Goal: Task Accomplishment & Management: Complete application form

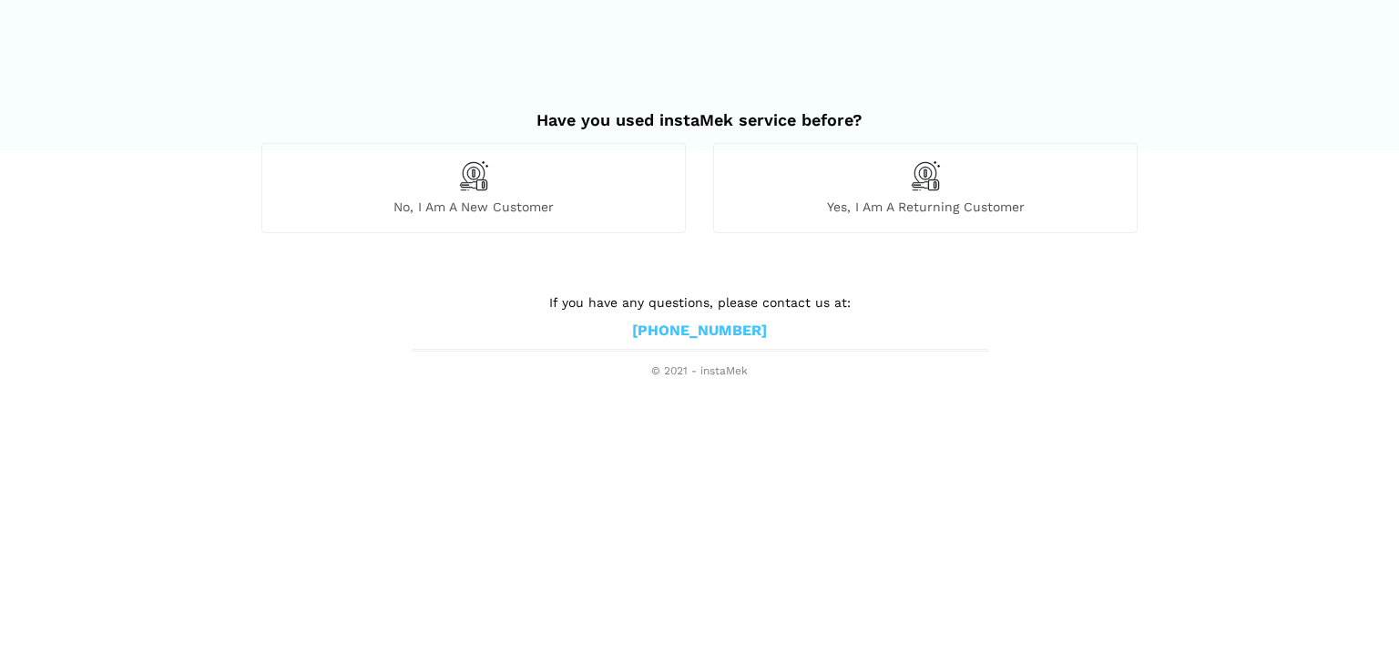
click at [483, 209] on span "No, I am a new customer" at bounding box center [473, 206] width 422 height 16
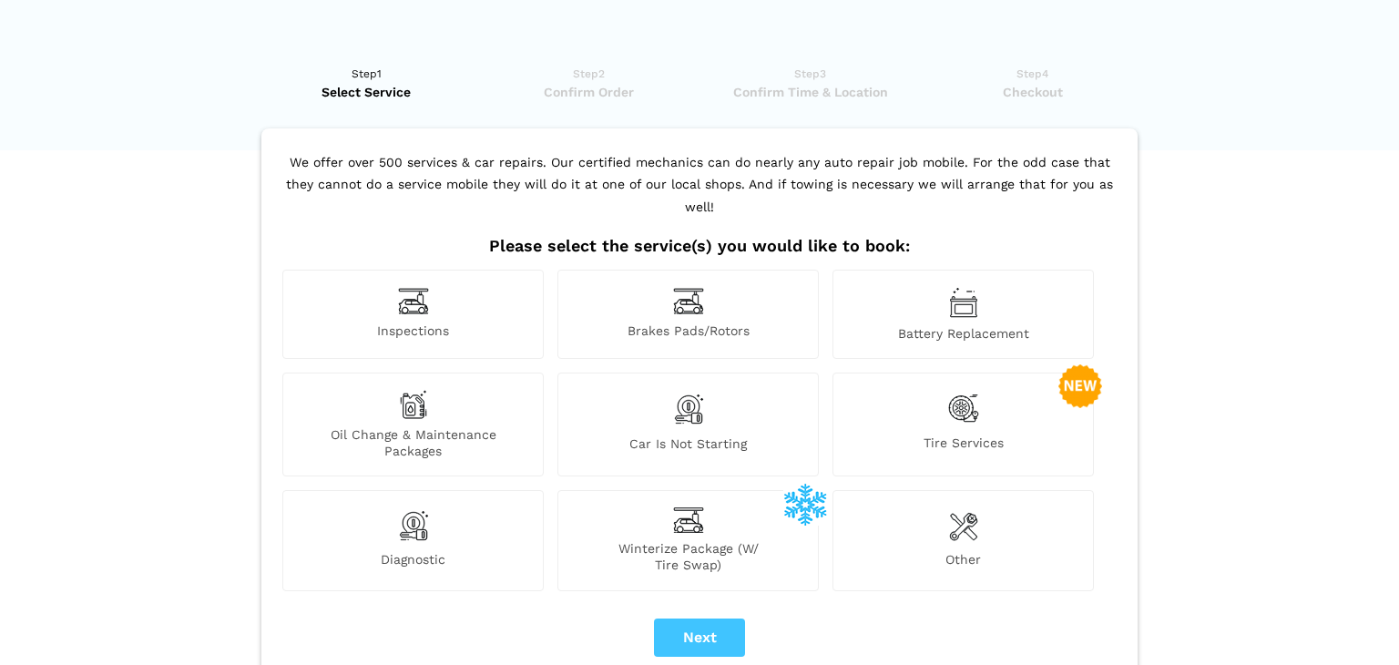
click at [971, 321] on div "Battery Replacement" at bounding box center [962, 314] width 261 height 89
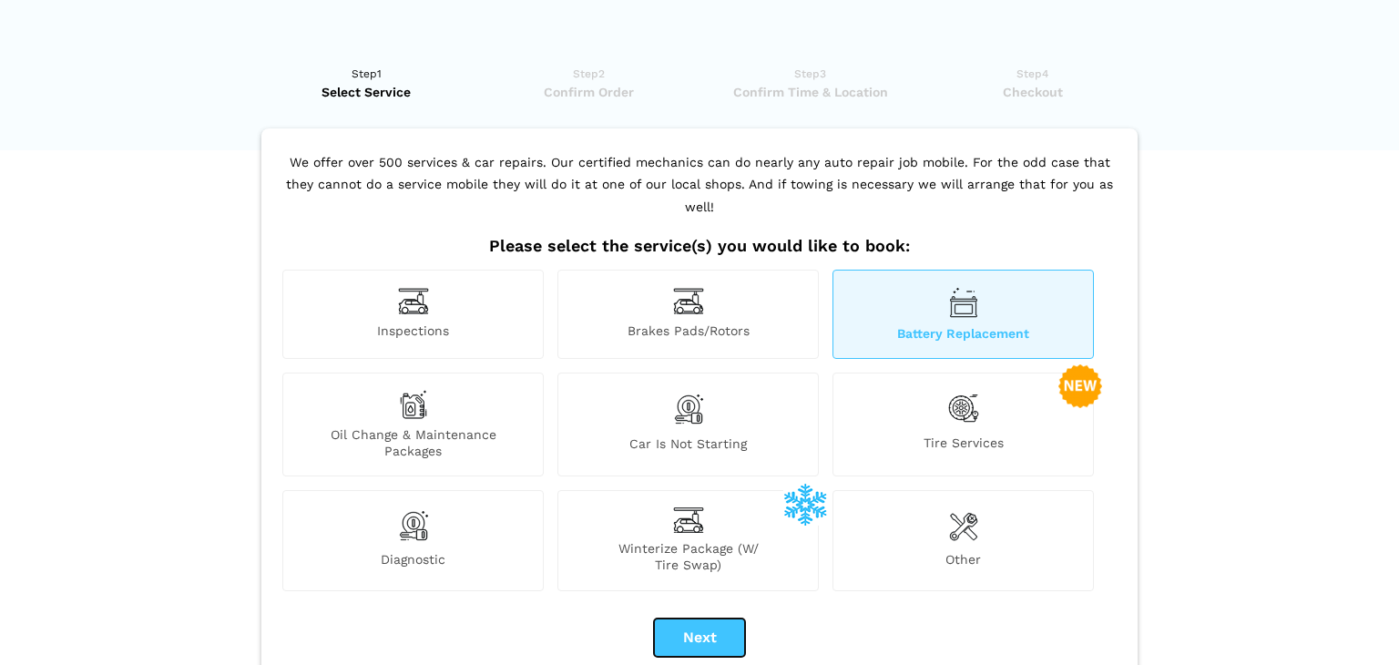
click at [704, 618] on button "Next" at bounding box center [699, 637] width 91 height 38
checkbox input "true"
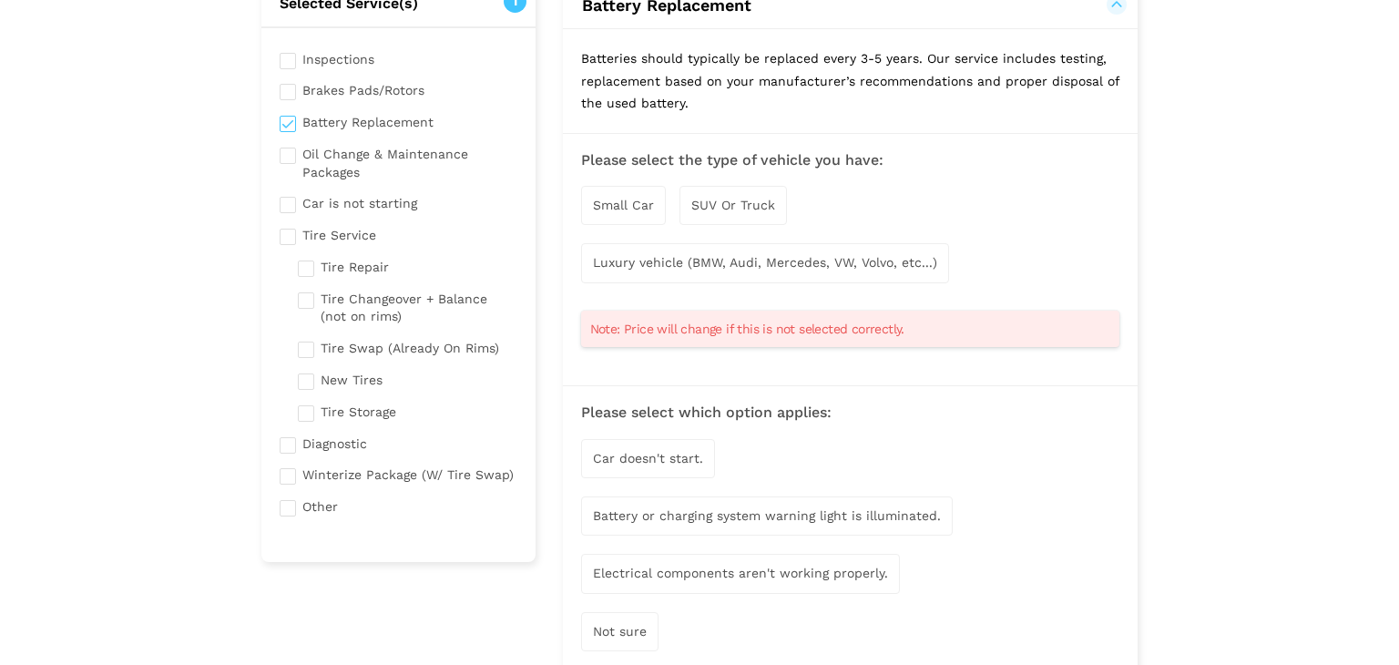
scroll to position [153, 0]
click at [607, 204] on span "Small Car" at bounding box center [623, 204] width 61 height 15
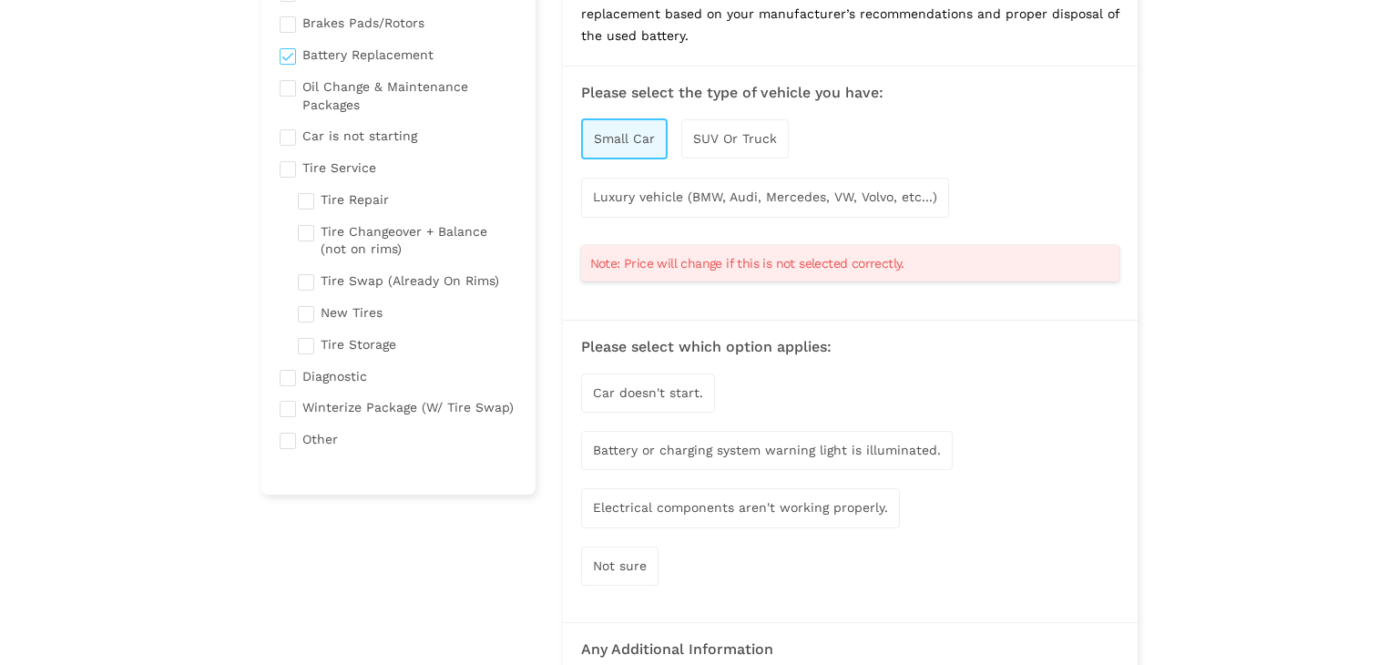
click at [659, 390] on span "Car doesn't start." at bounding box center [648, 392] width 110 height 15
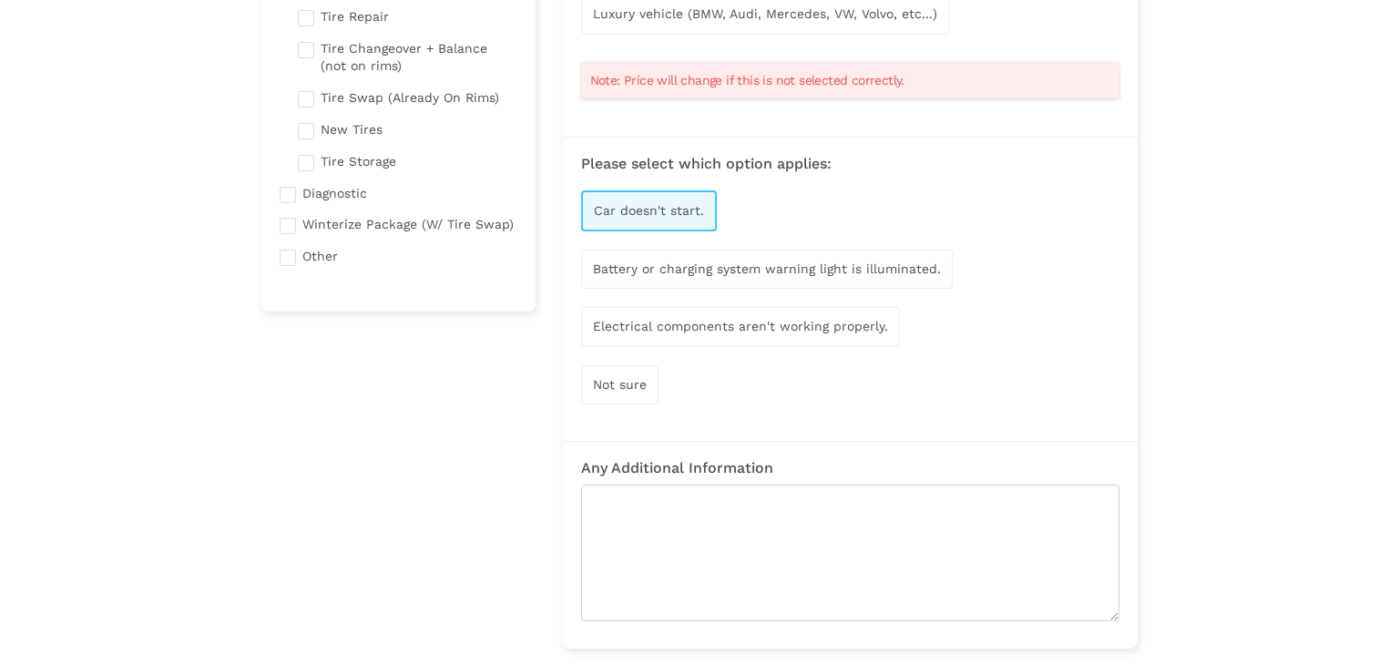
scroll to position [403, 0]
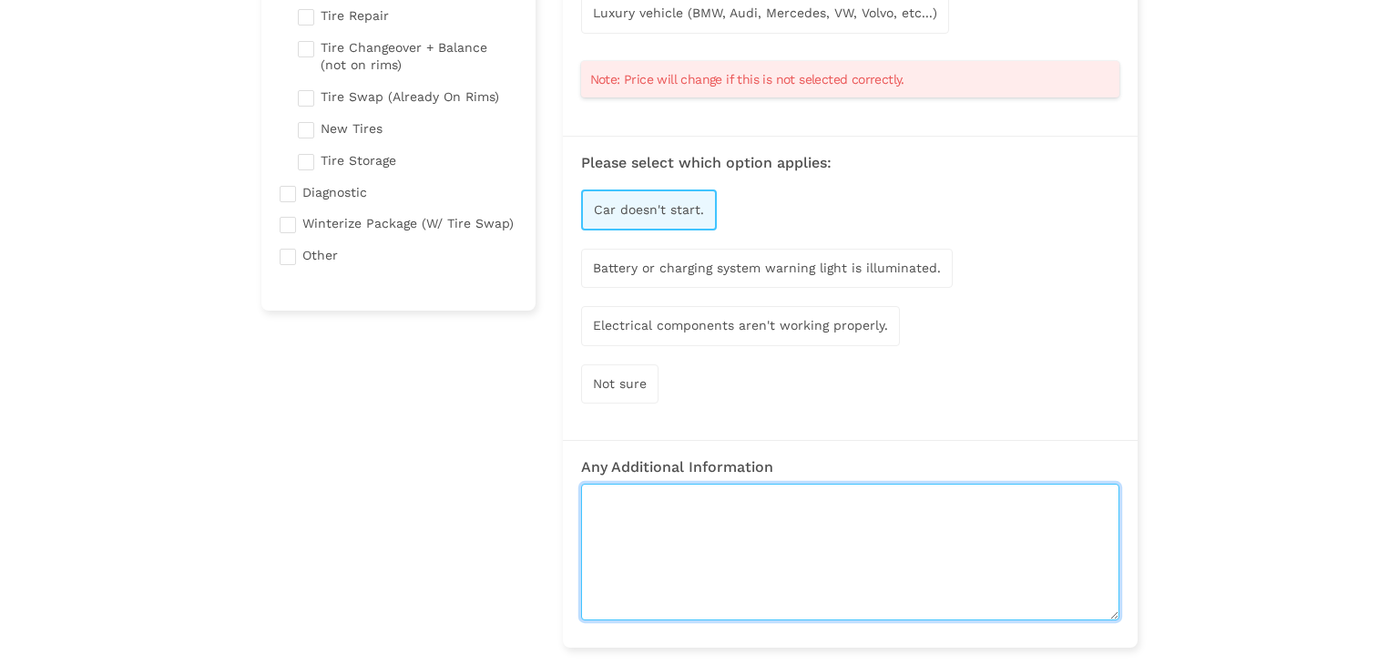
click at [747, 532] on textarea at bounding box center [850, 551] width 538 height 137
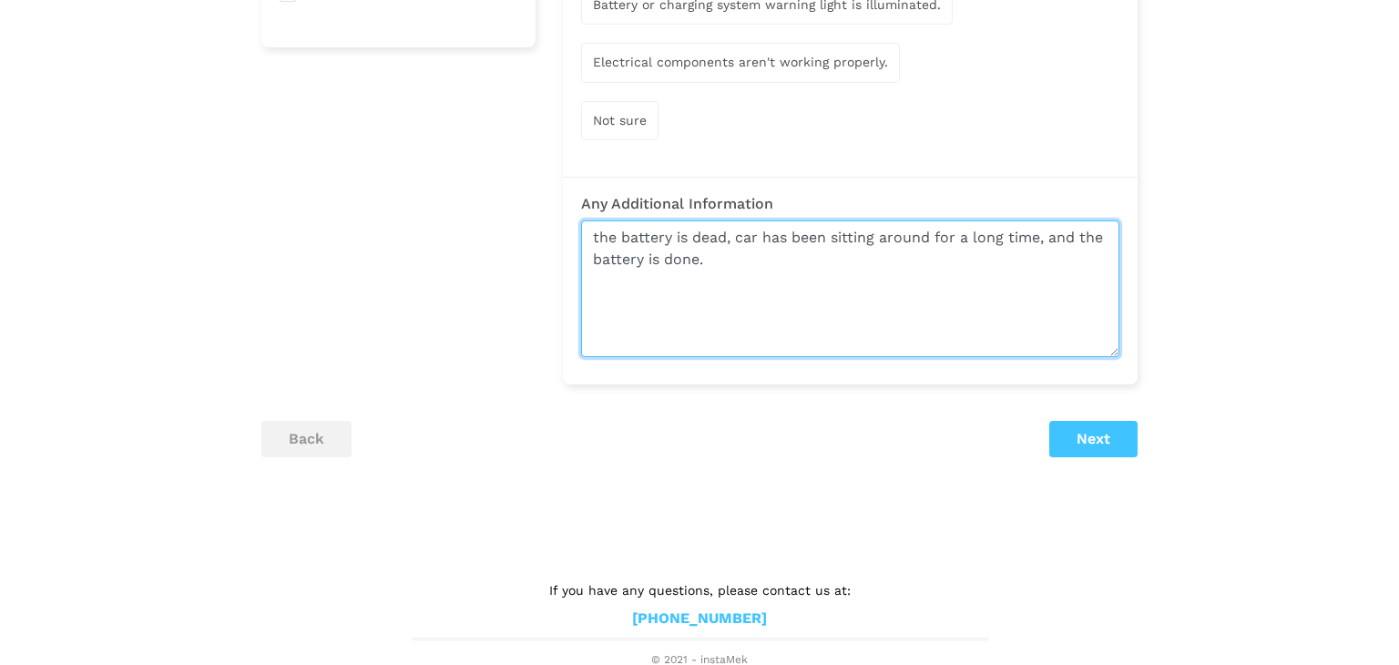
type textarea "the battery is dead, car has been sitting around for a long time, and the batte…"
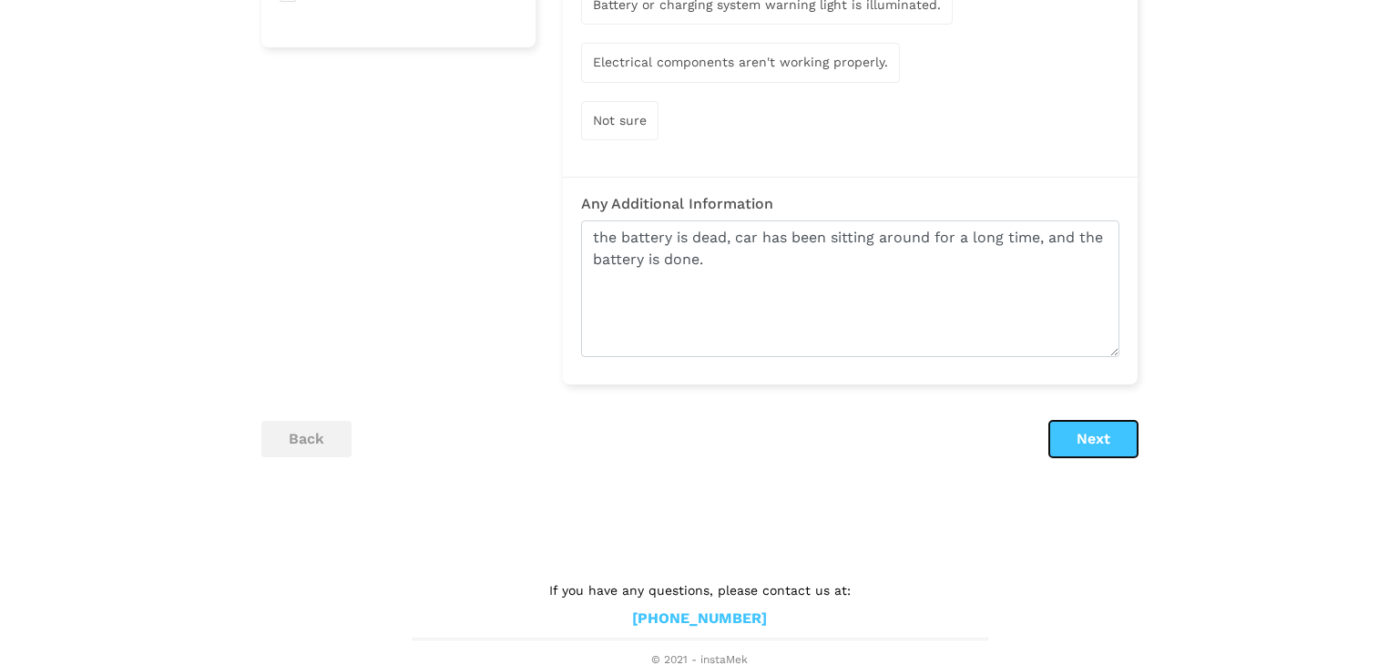
click at [1095, 450] on button "Next" at bounding box center [1093, 439] width 88 height 36
click at [1090, 442] on button "Next" at bounding box center [1093, 439] width 88 height 36
click at [1104, 436] on button "Next" at bounding box center [1093, 439] width 88 height 36
click at [1092, 434] on button "Next" at bounding box center [1093, 439] width 88 height 36
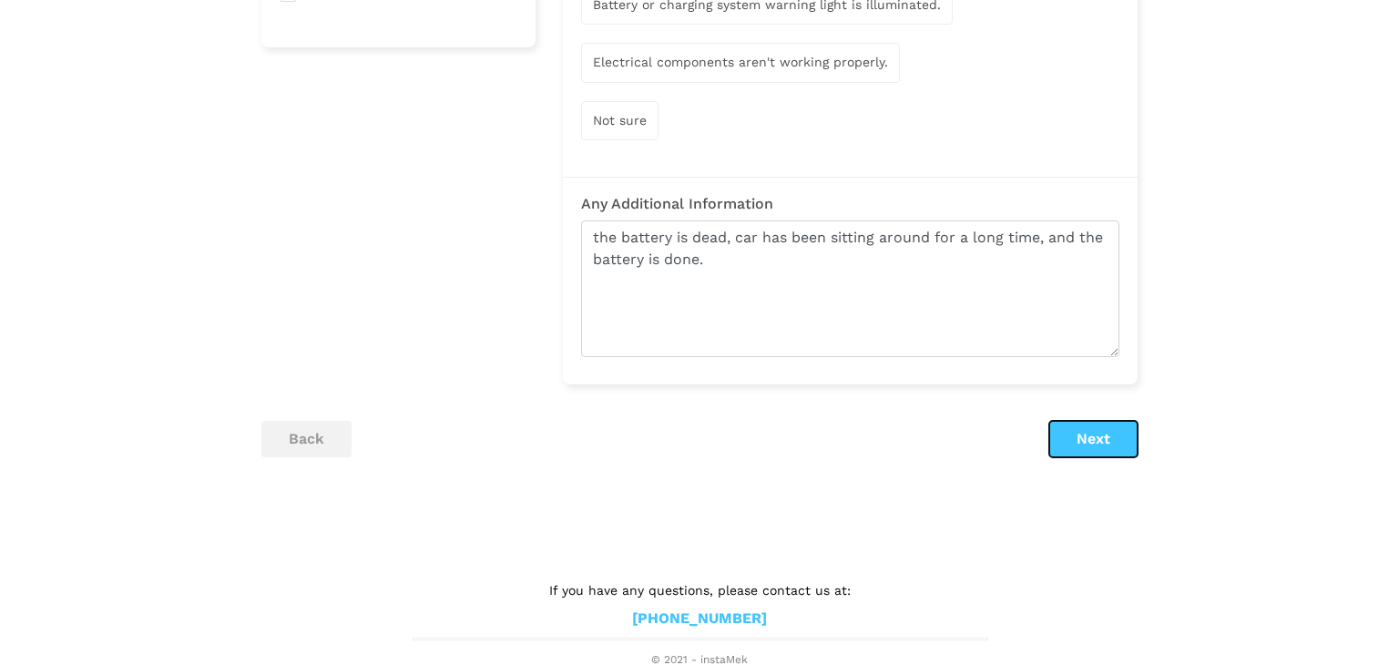
click at [1091, 433] on button "Next" at bounding box center [1093, 439] width 88 height 36
click at [1079, 443] on button "Next" at bounding box center [1093, 439] width 88 height 36
click at [1096, 447] on button "Next" at bounding box center [1093, 439] width 88 height 36
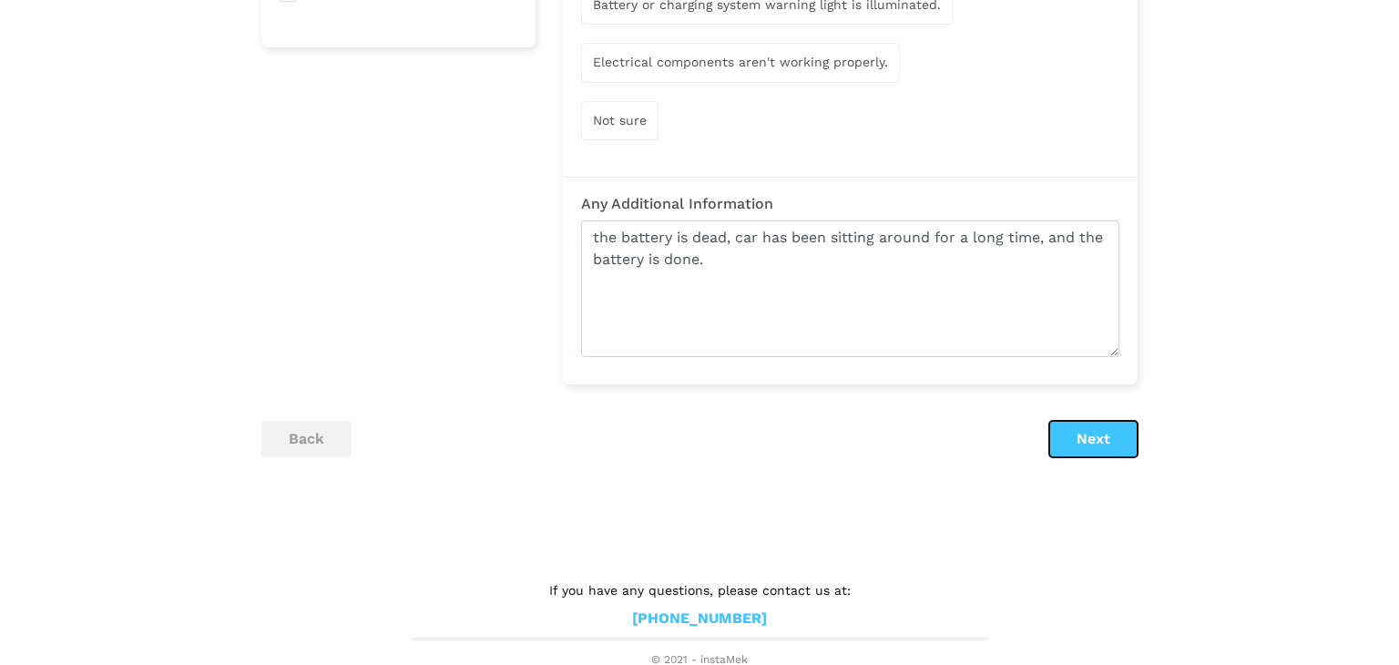
click at [1096, 447] on button "Next" at bounding box center [1093, 439] width 88 height 36
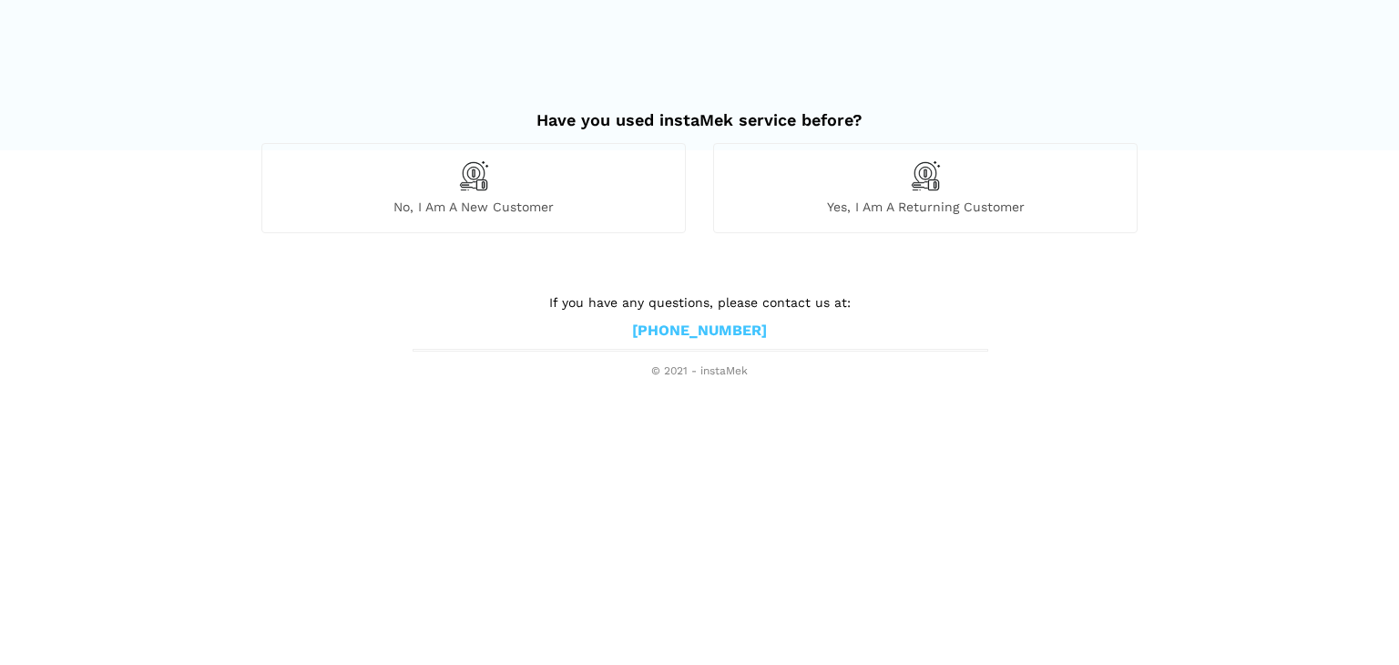
click at [504, 178] on div "No, I am a new customer" at bounding box center [473, 187] width 424 height 89
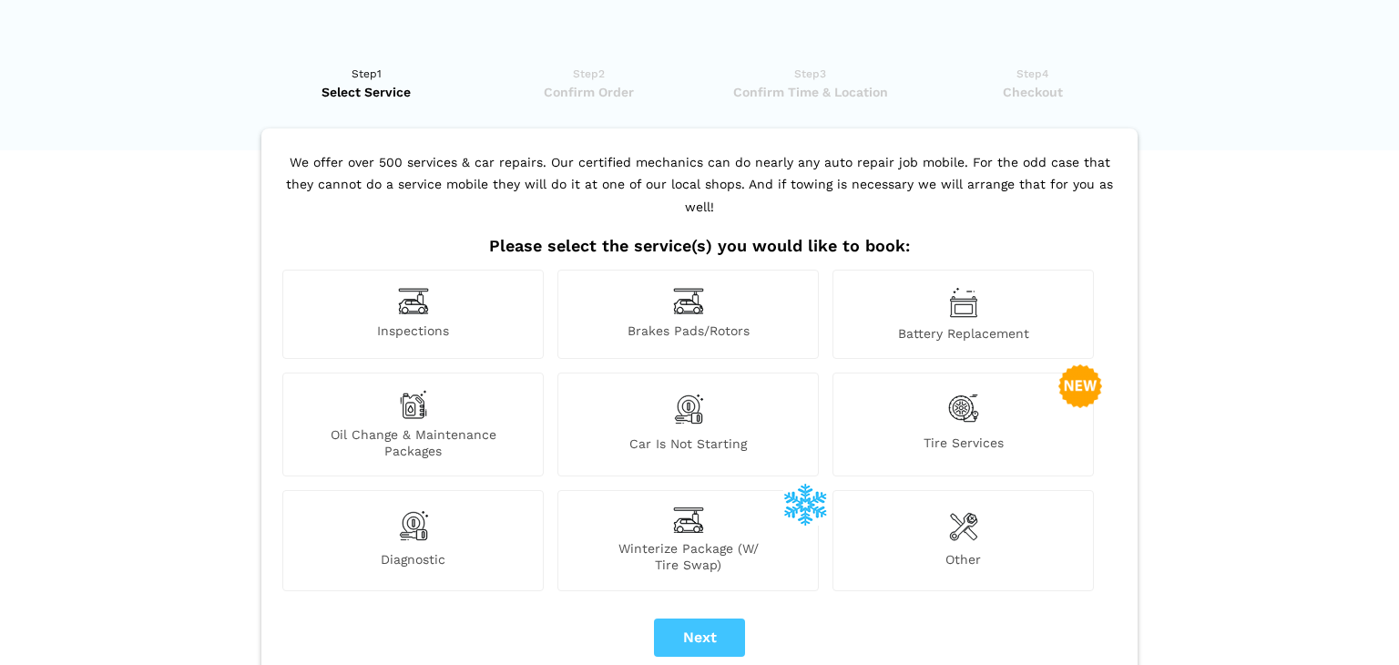
click at [979, 287] on div "Battery Replacement" at bounding box center [962, 314] width 261 height 89
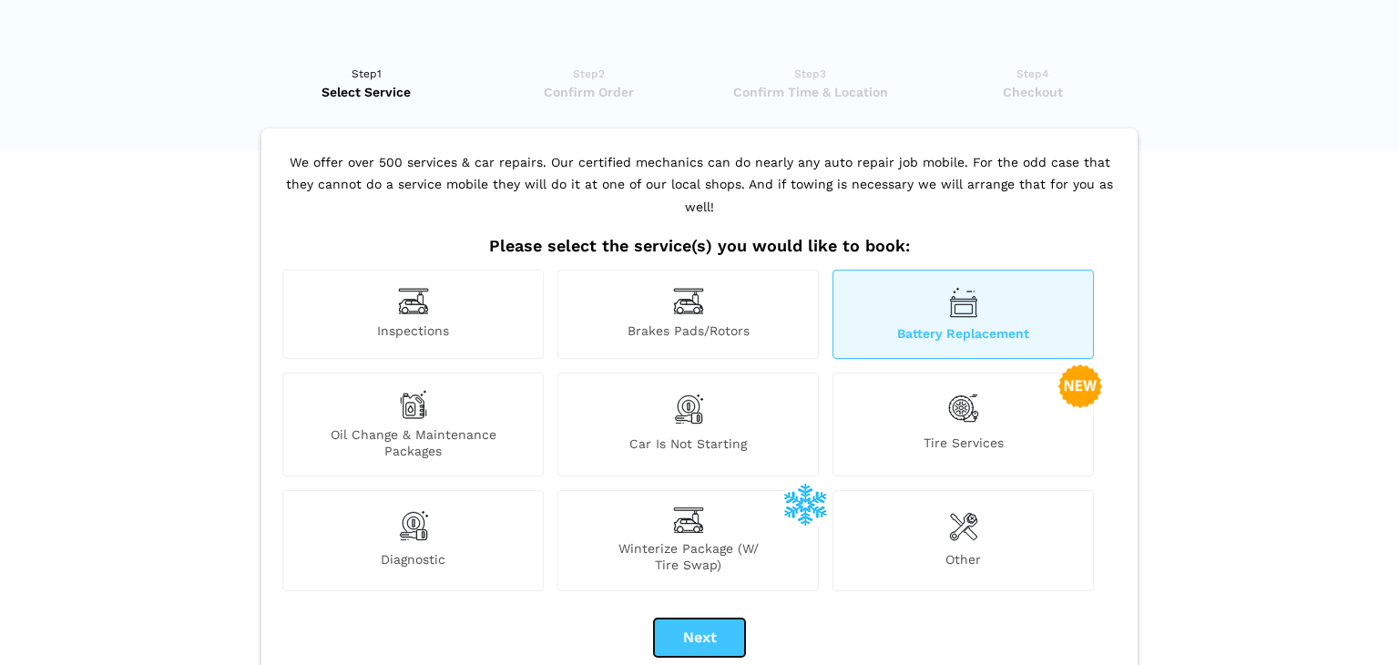
click at [713, 621] on button "Next" at bounding box center [699, 637] width 91 height 38
checkbox input "true"
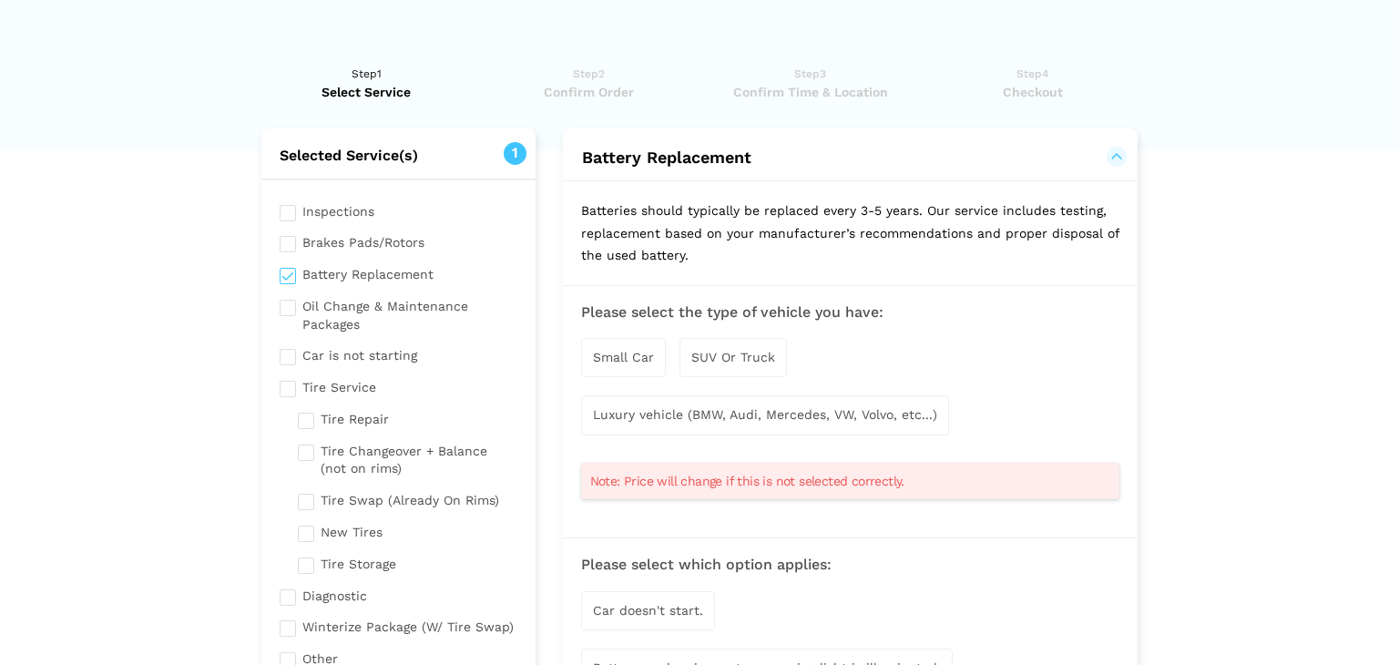
click at [651, 350] on span "Small Car" at bounding box center [623, 357] width 61 height 15
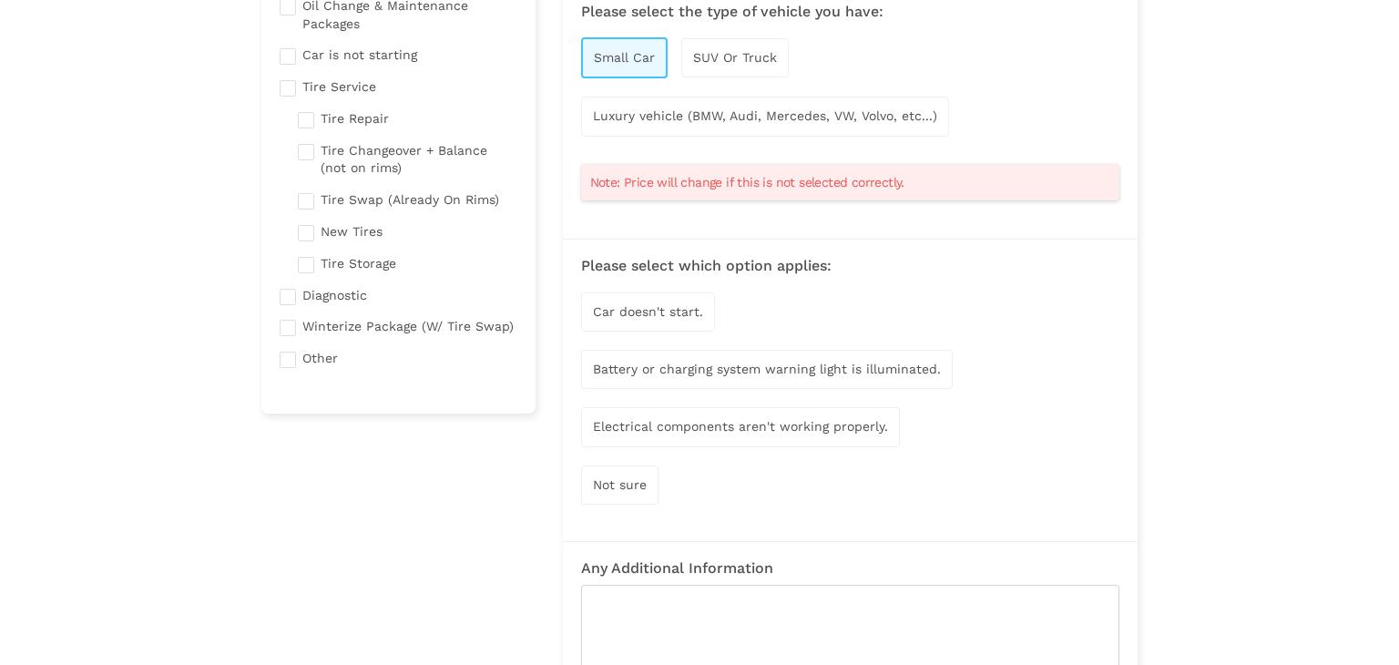
scroll to position [301, 0]
click at [680, 314] on span "Car doesn't start." at bounding box center [648, 310] width 110 height 15
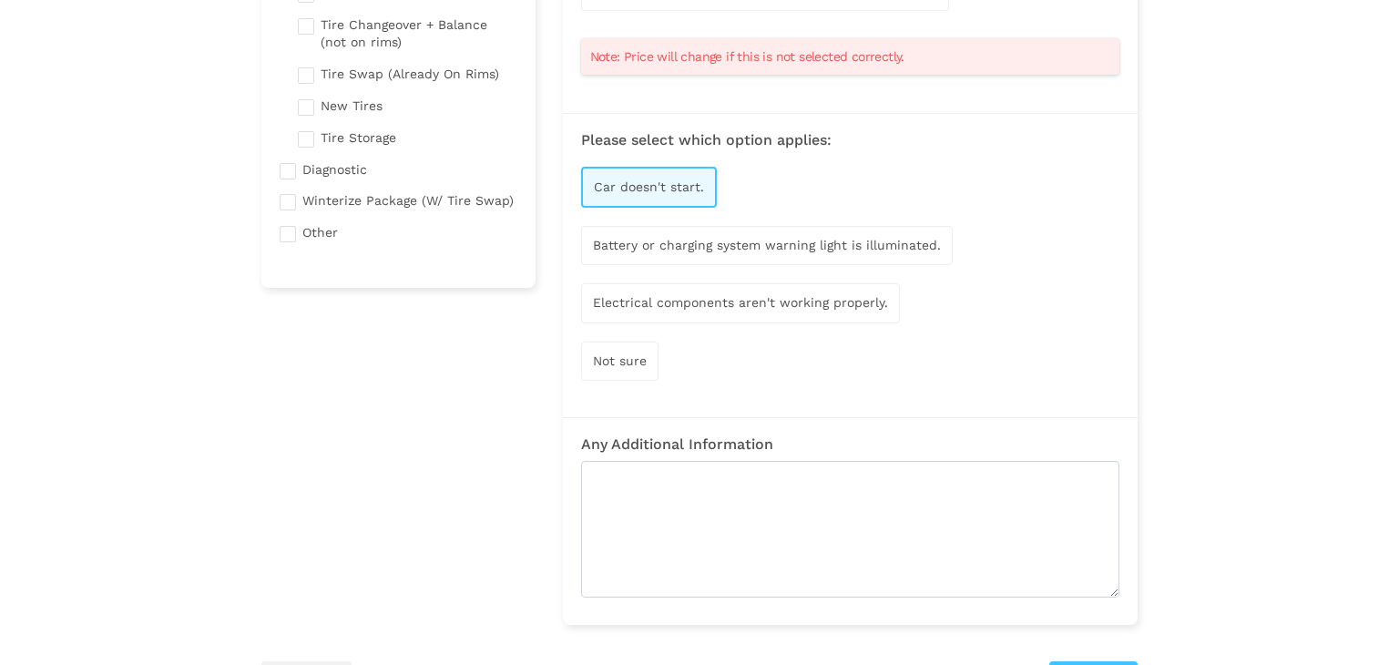
scroll to position [422, 0]
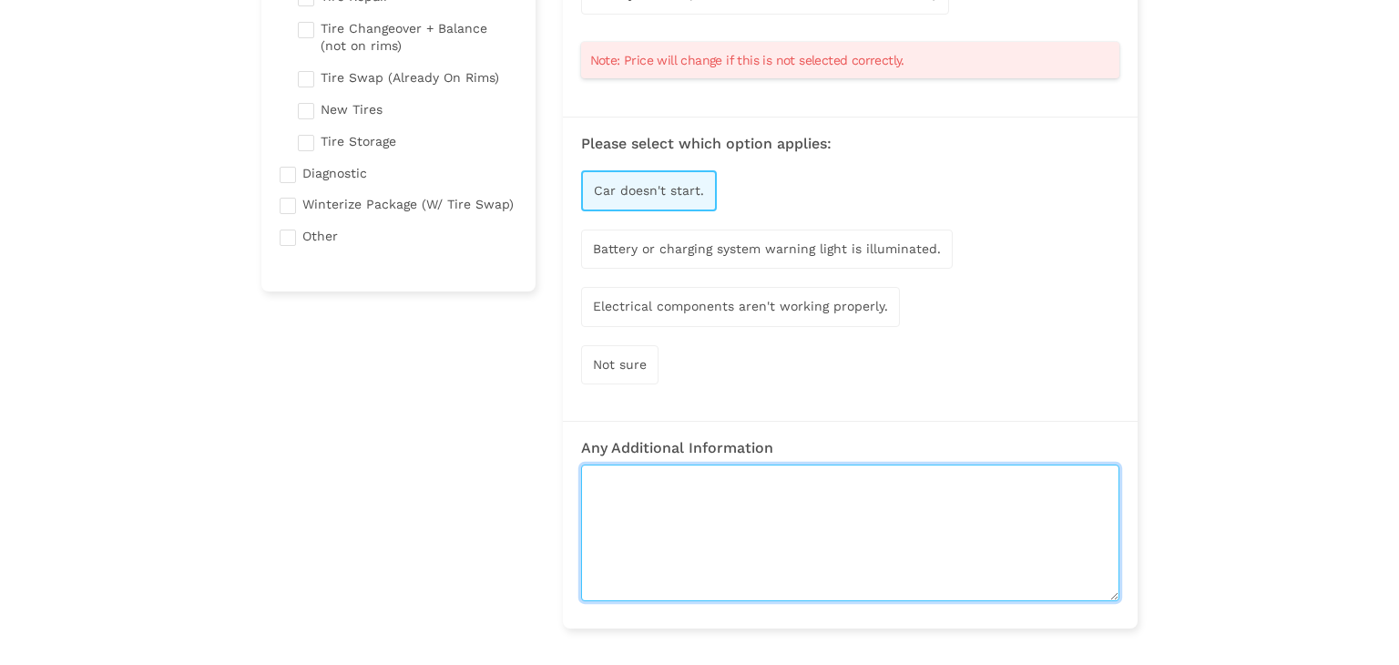
click at [689, 495] on textarea at bounding box center [850, 532] width 538 height 137
paste textarea "My vehicle has been sitting for a while, and the battery is completely dead (ch…"
type textarea "My vehicle has been sitting for a while, and the battery is completely dead (ch…"
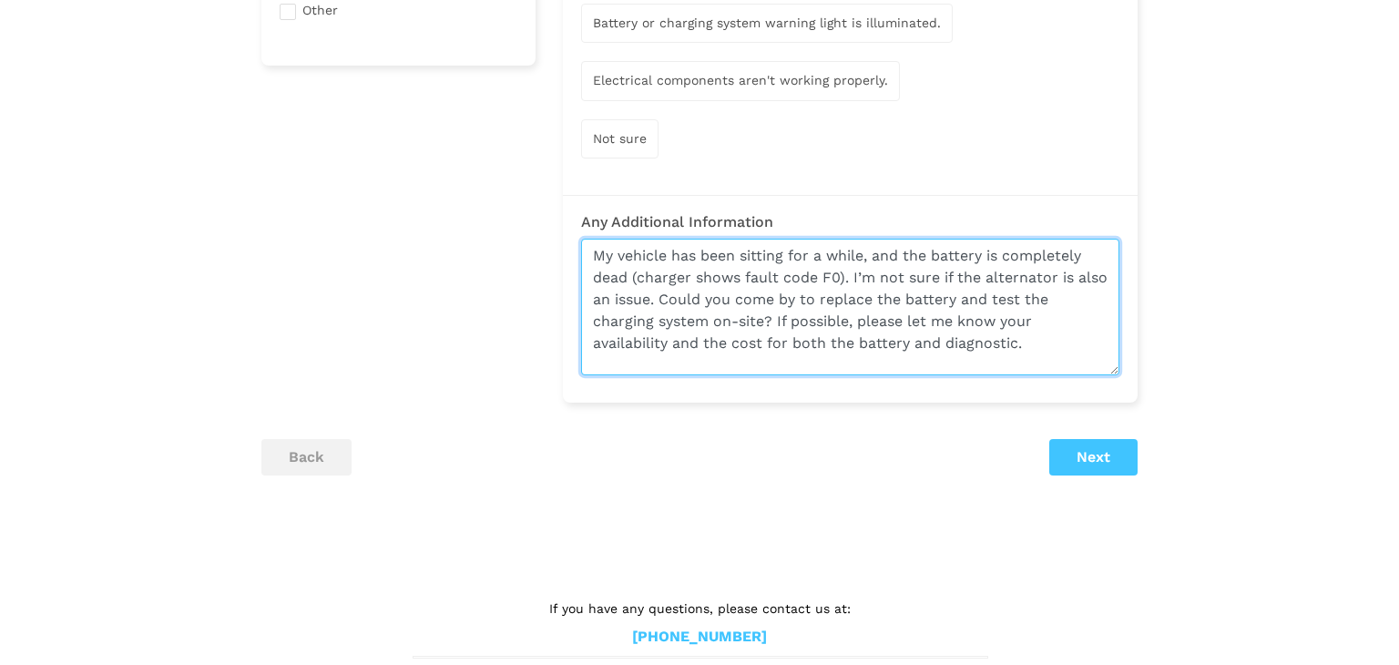
scroll to position [648, 0]
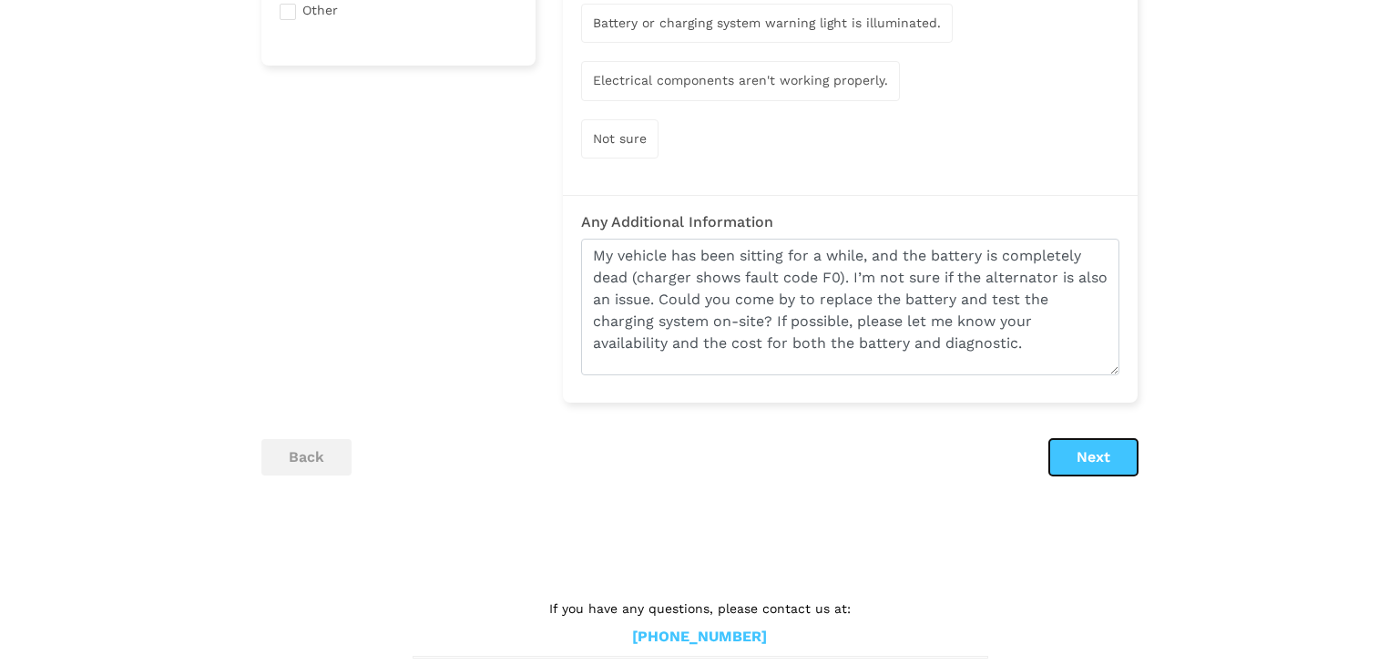
click at [1115, 442] on button "Next" at bounding box center [1093, 457] width 88 height 36
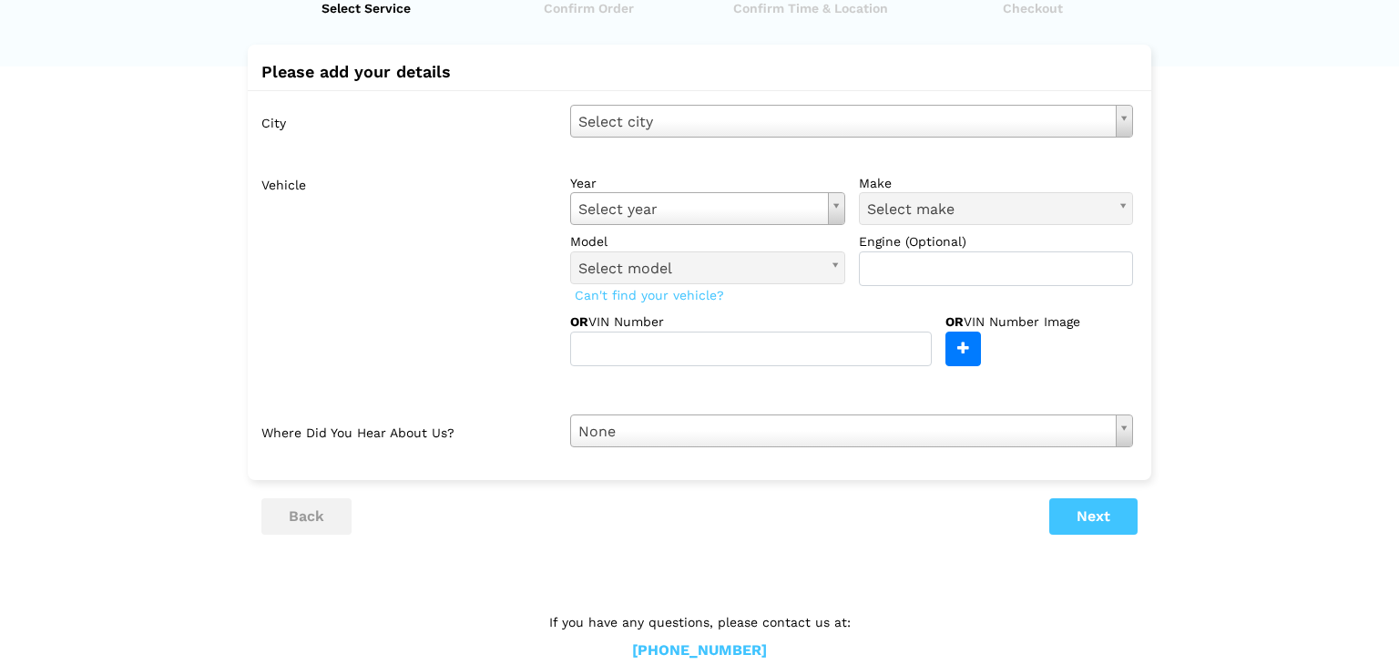
scroll to position [0, 0]
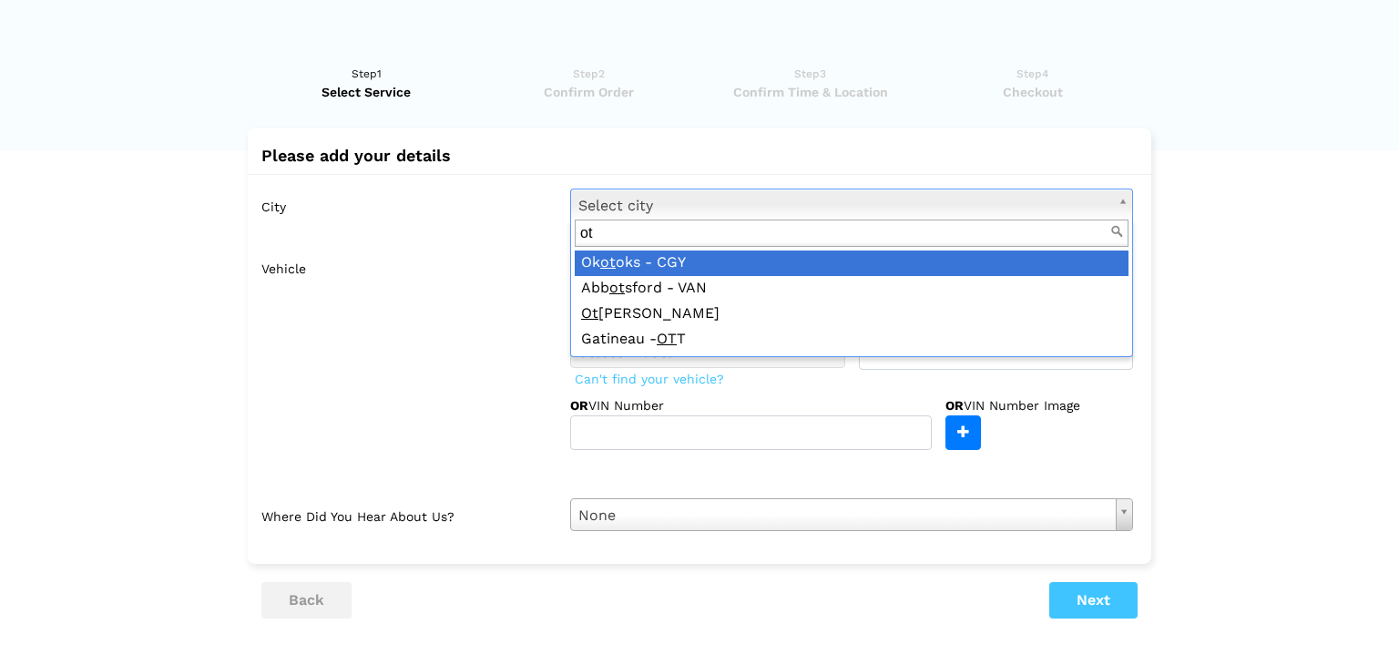
type input "[PERSON_NAME]"
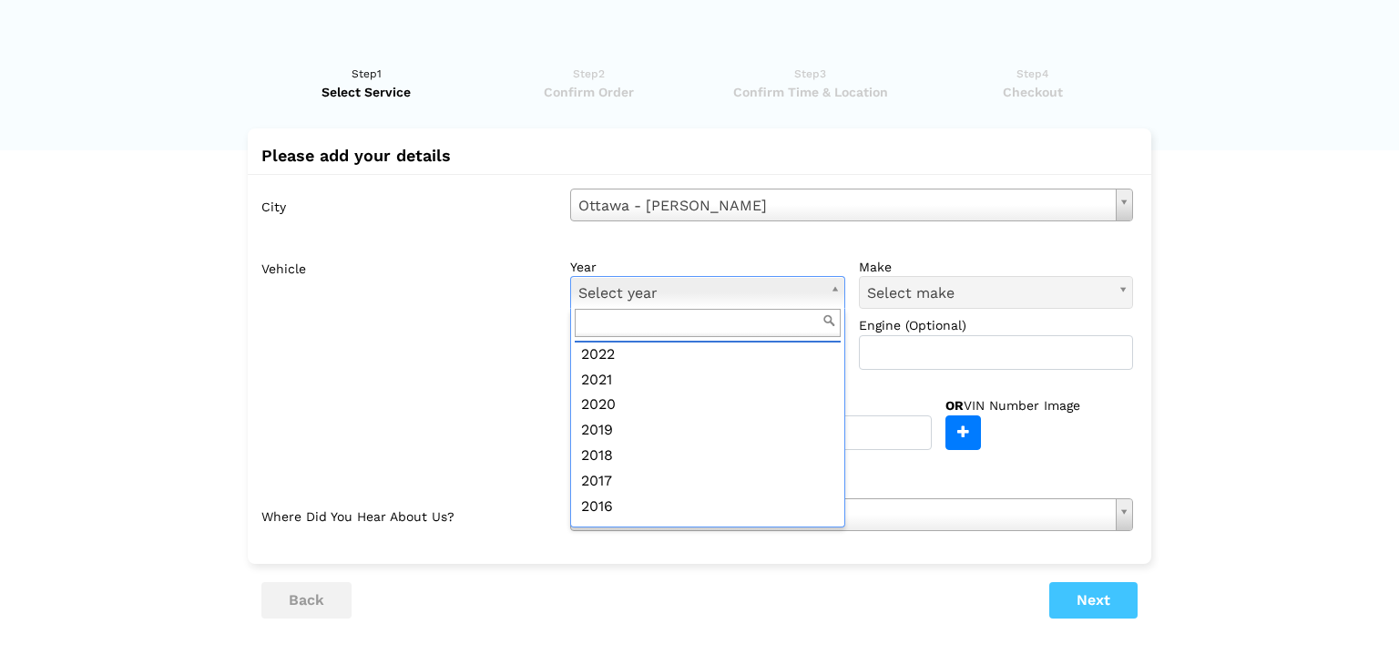
scroll to position [127, 0]
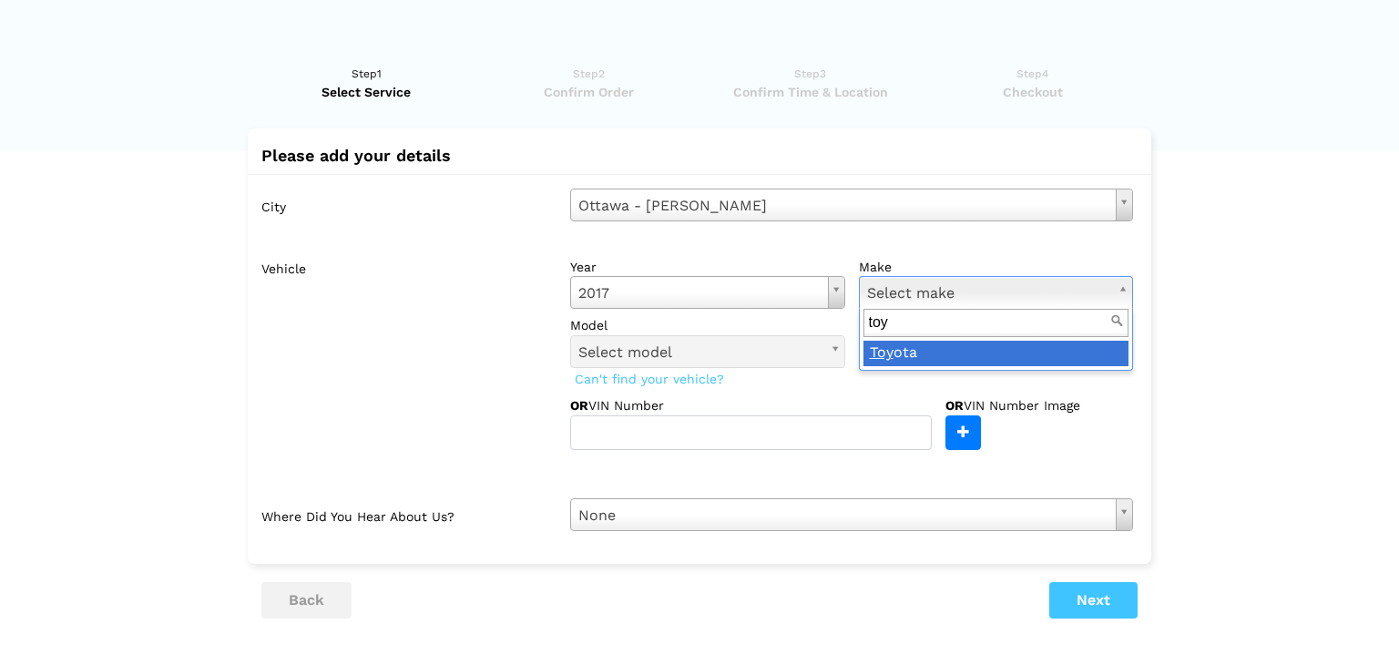
type input "toyo"
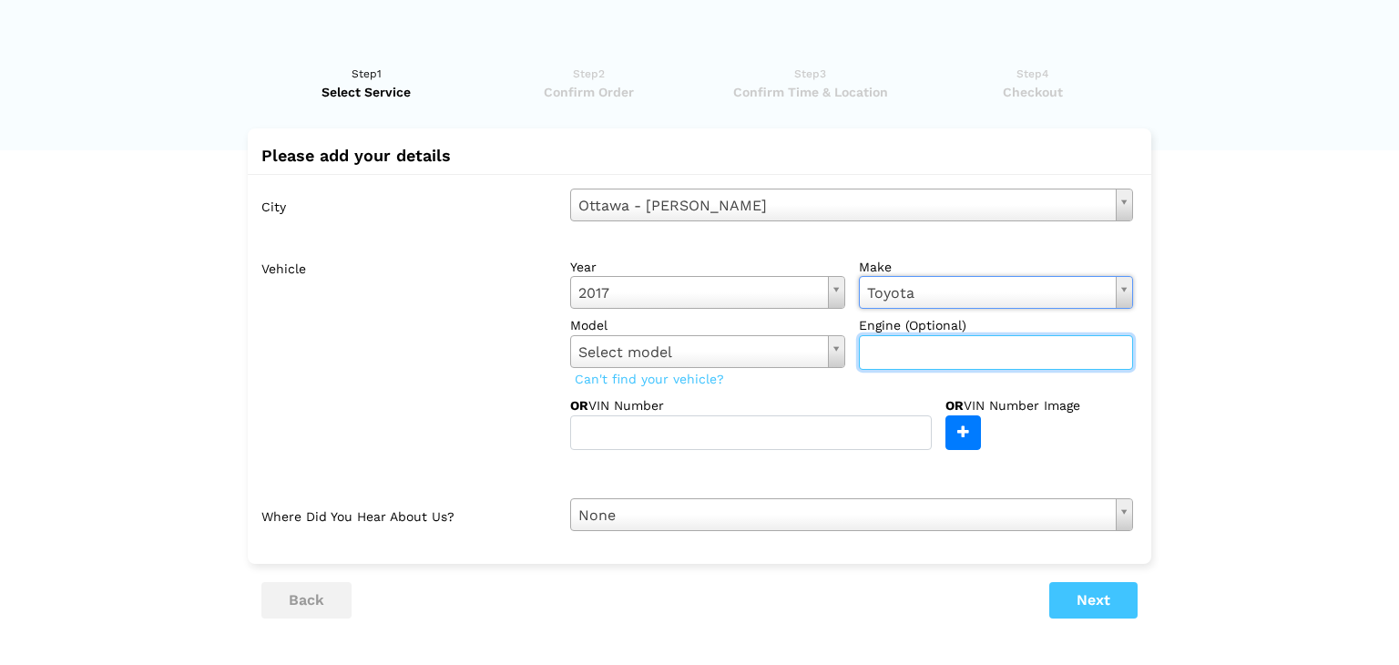
click at [906, 362] on input "text" at bounding box center [996, 352] width 275 height 35
type input "3.5"
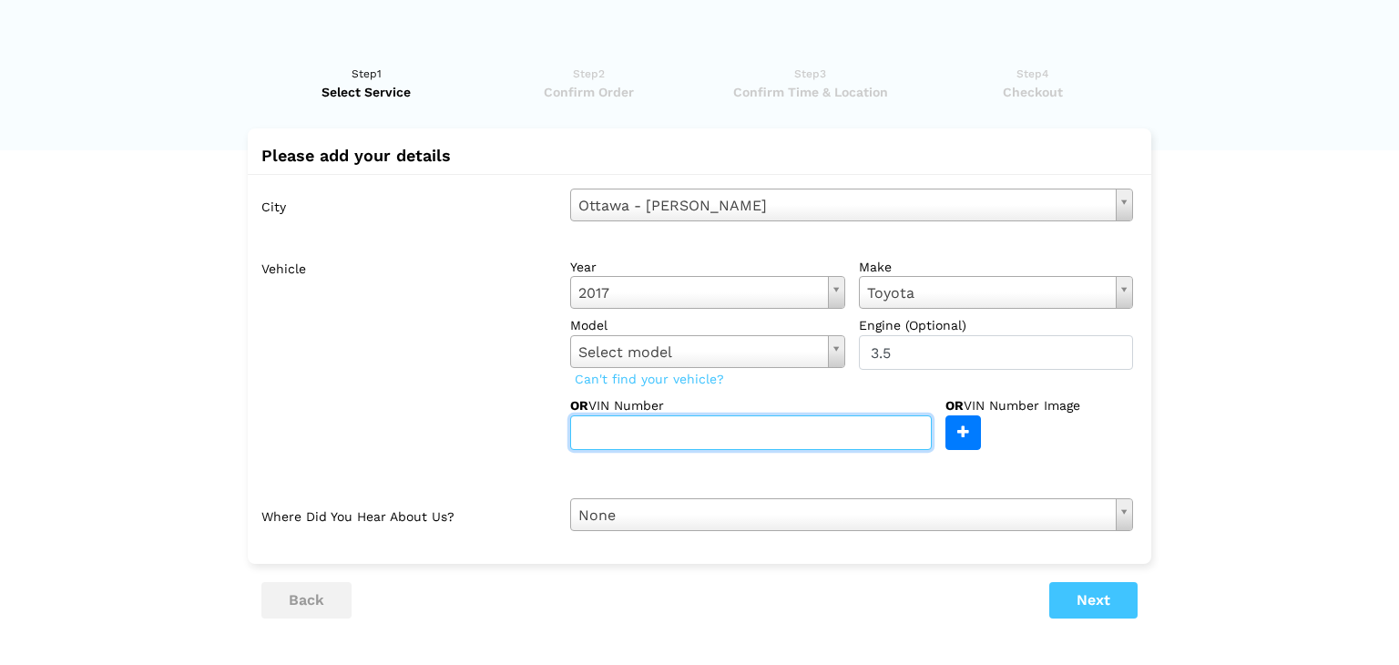
click at [754, 429] on input "text" at bounding box center [750, 432] width 361 height 35
paste input "[US_VEHICLE_IDENTIFICATION_NUMBER]"
type input "[US_VEHICLE_IDENTIFICATION_NUMBER]"
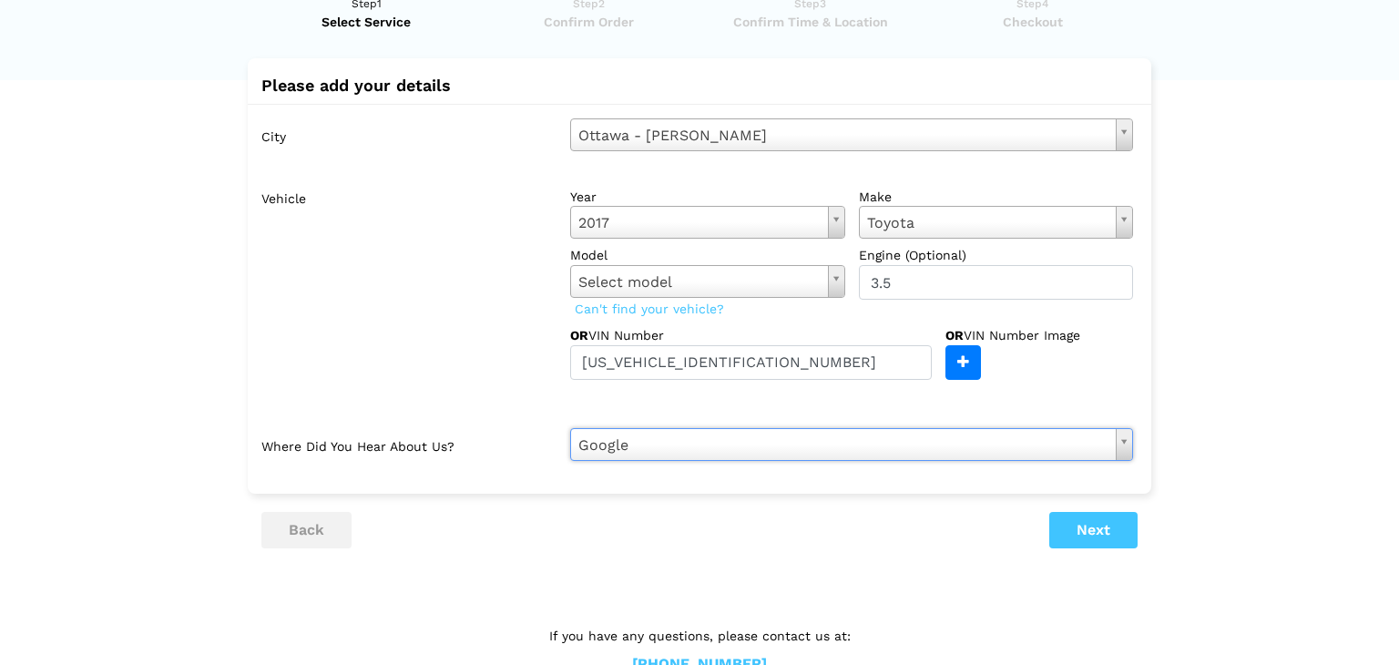
scroll to position [74, 0]
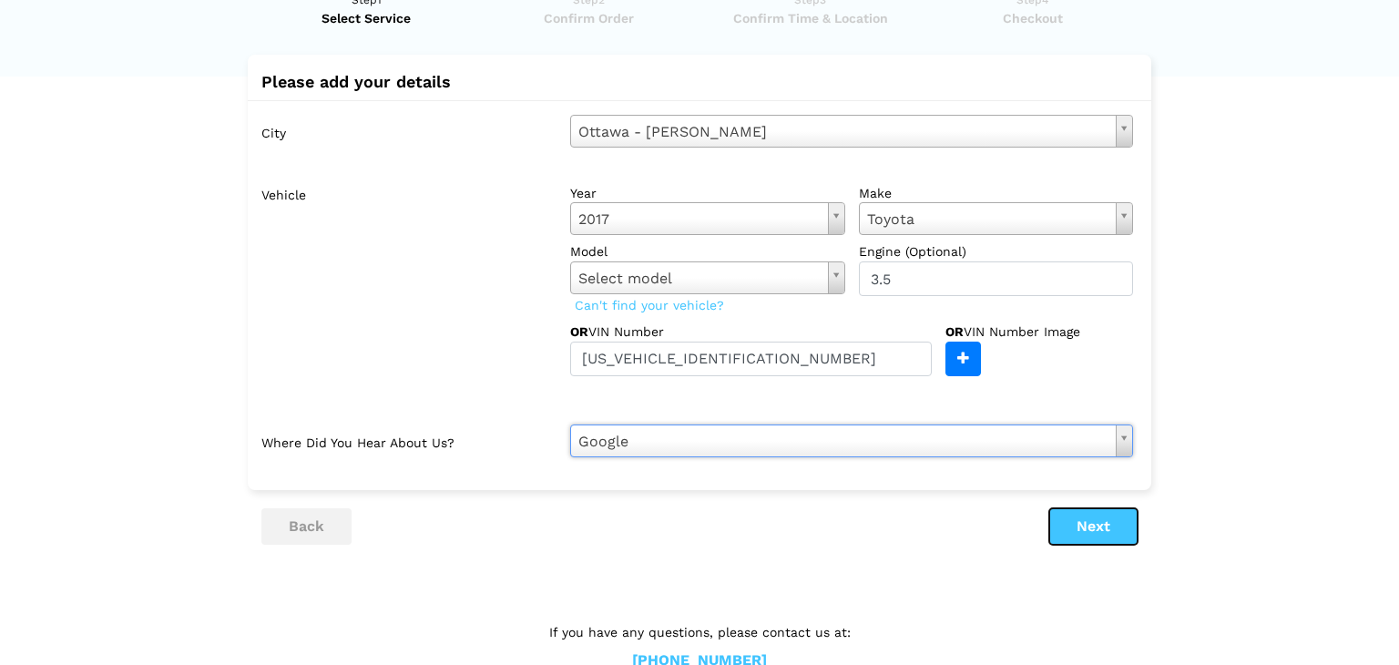
click at [1086, 535] on button "Next" at bounding box center [1093, 526] width 88 height 36
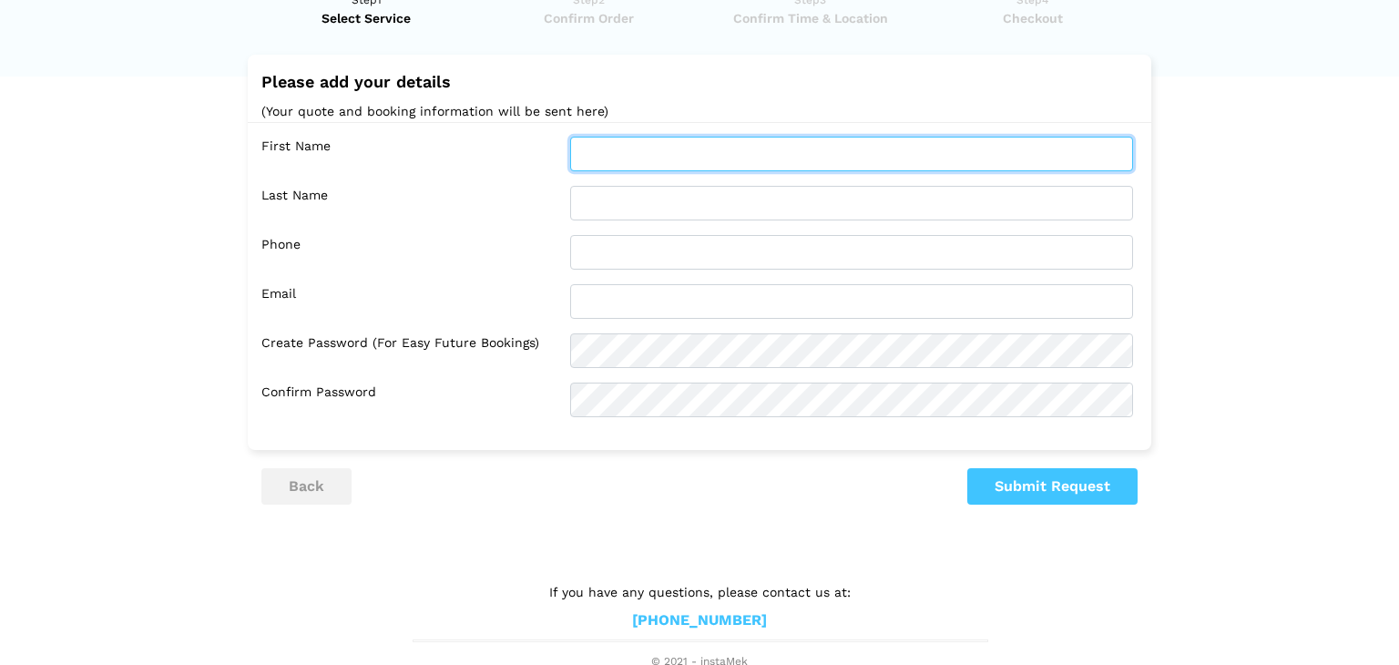
click at [860, 154] on input "text" at bounding box center [851, 154] width 563 height 35
type input "[PERSON_NAME]"
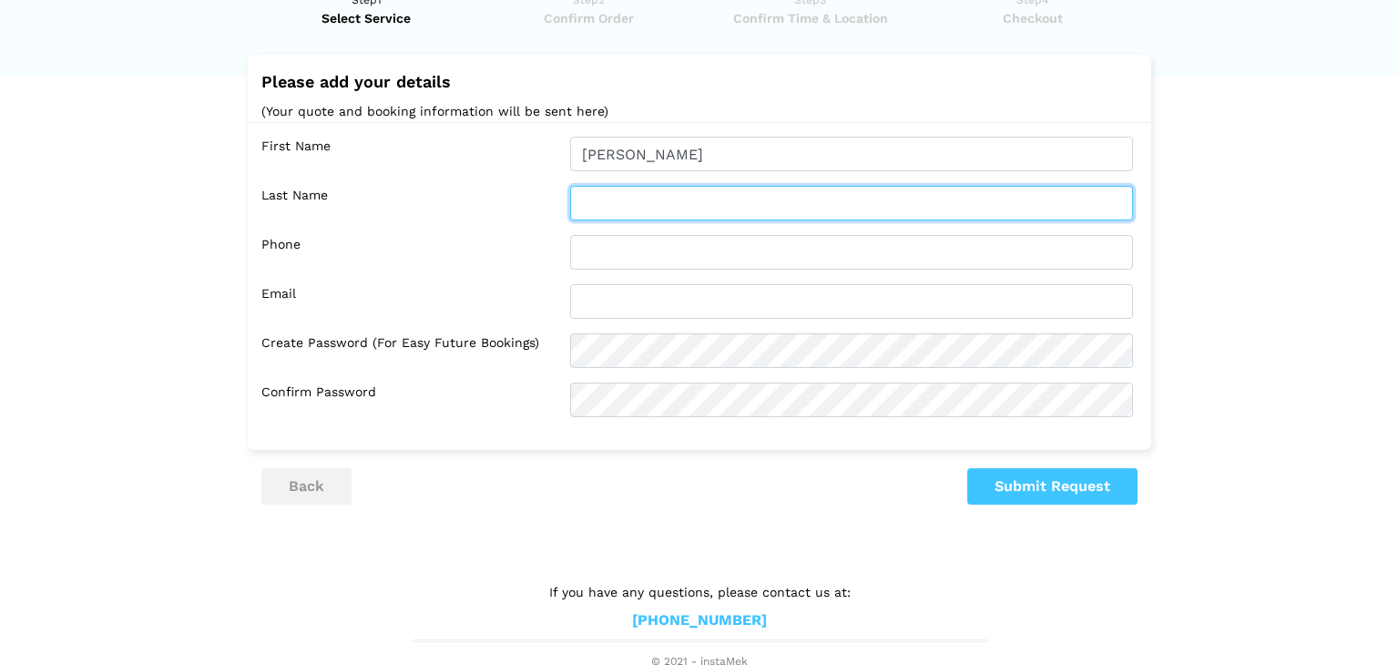
type input "[PERSON_NAME]"
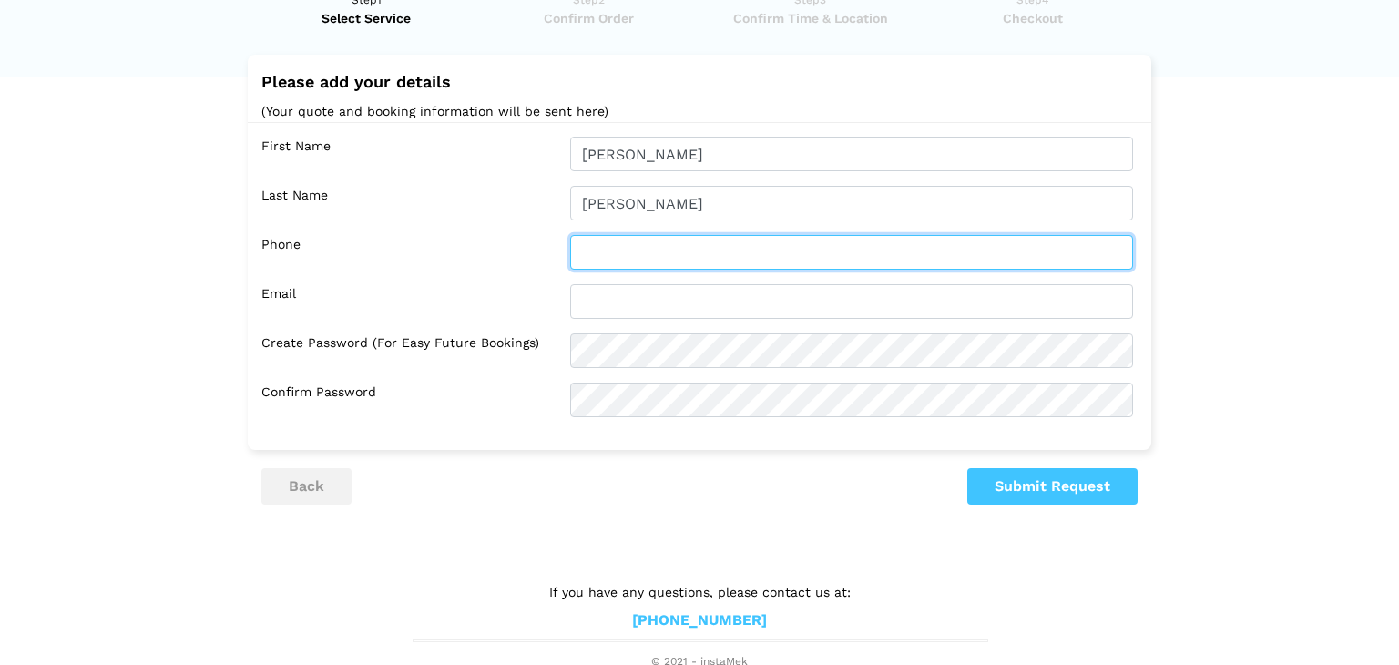
type input "2893320603"
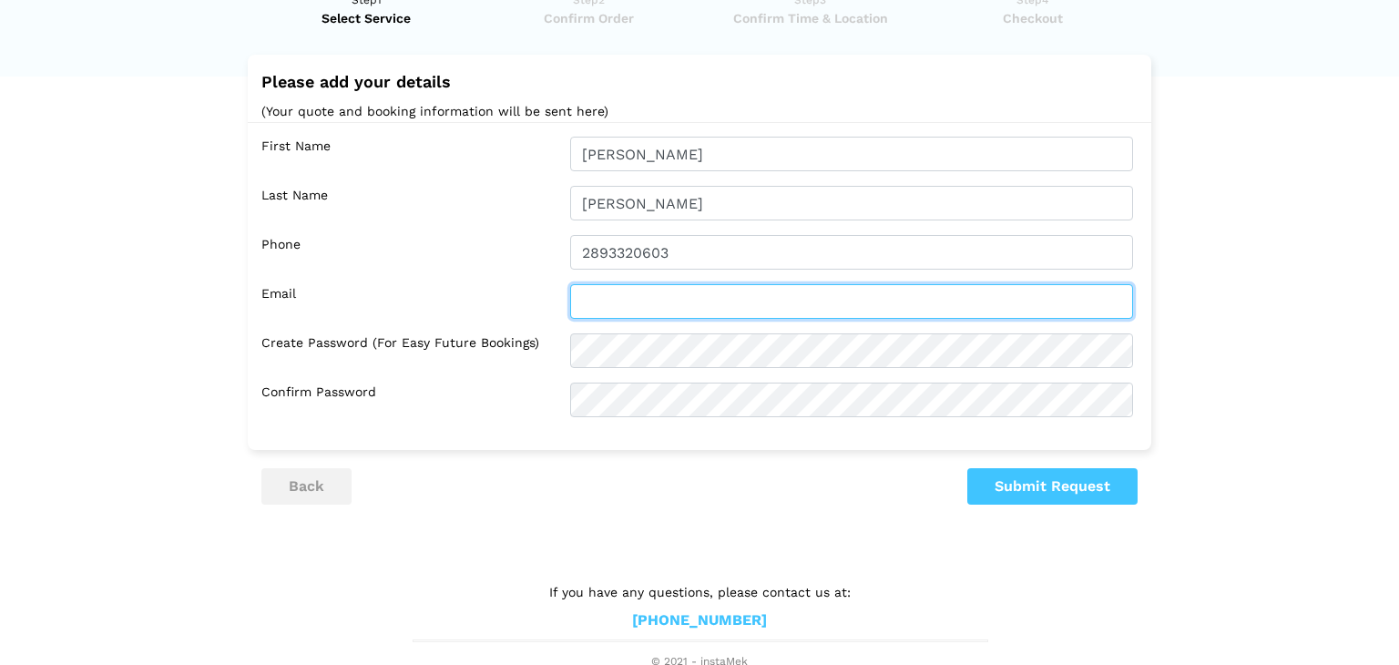
type input "[PERSON_NAME][EMAIL_ADDRESS][DOMAIN_NAME]"
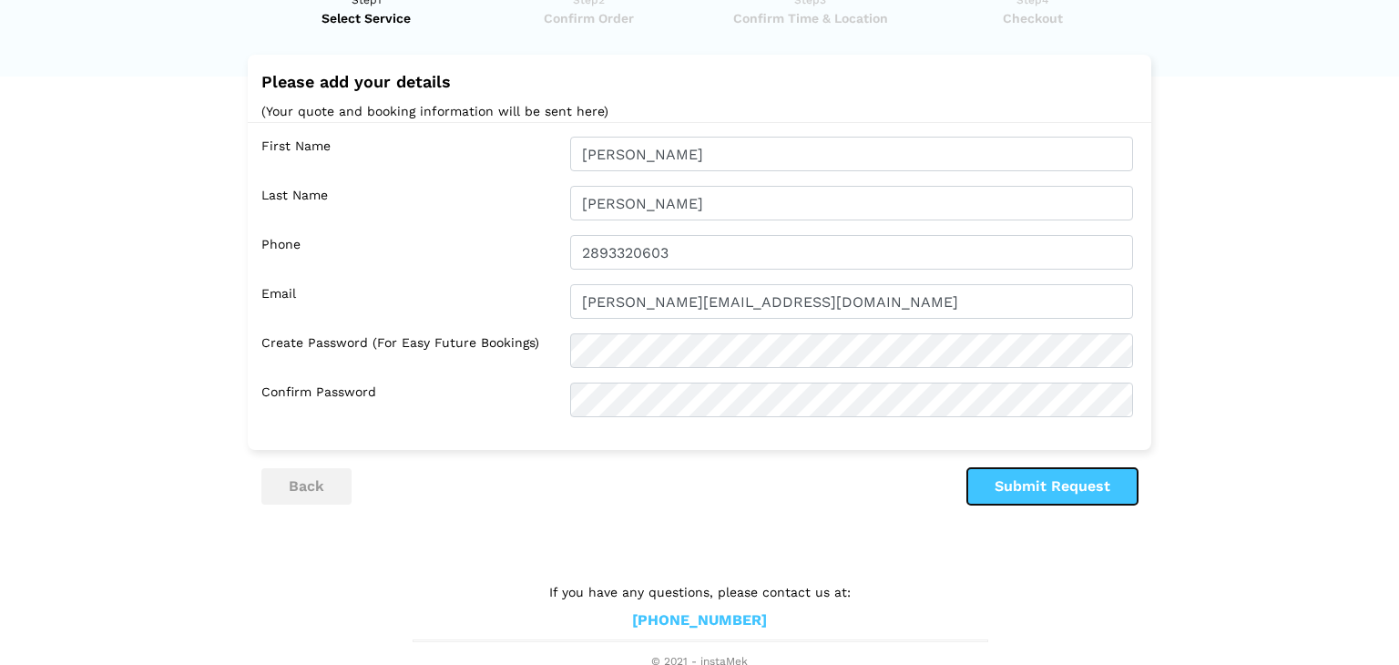
click at [1035, 495] on button "Submit Request" at bounding box center [1052, 486] width 170 height 36
